Goal: Task Accomplishment & Management: Complete application form

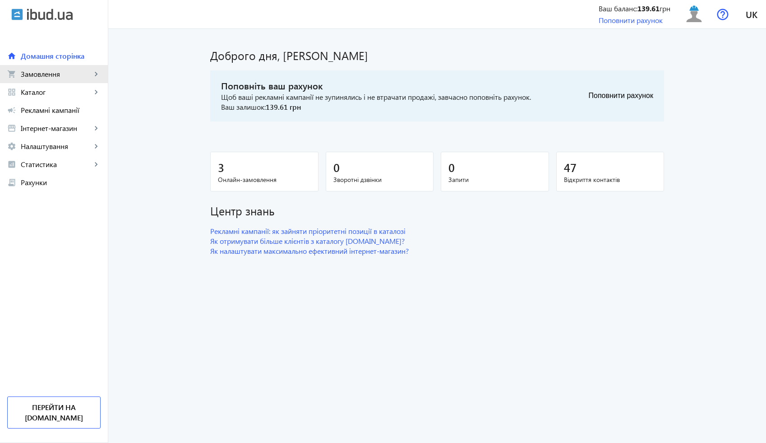
click at [51, 77] on span "Замовлення" at bounding box center [56, 74] width 71 height 9
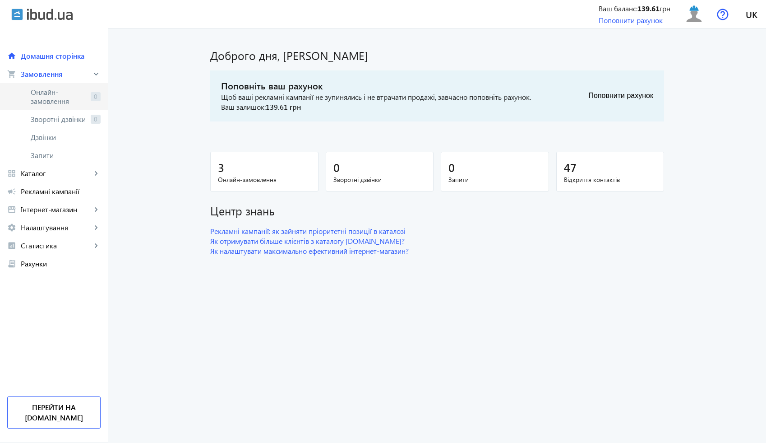
click at [58, 92] on span "Онлайн-замовлення" at bounding box center [59, 97] width 56 height 18
